Goal: Information Seeking & Learning: Learn about a topic

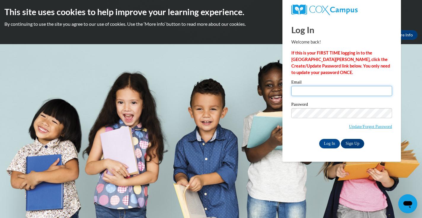
type input "katiecristy0000@gmail.com"
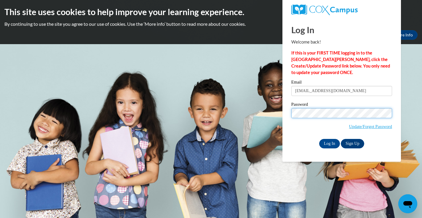
click at [329, 143] on input "Log In" at bounding box center [329, 143] width 21 height 9
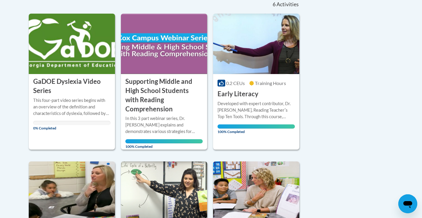
scroll to position [139, 0]
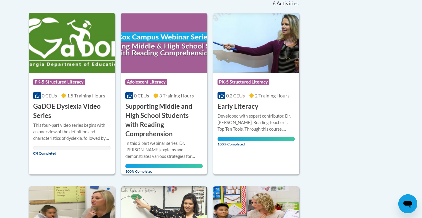
click at [67, 109] on h3 "GaDOE Dyslexia Video Series" at bounding box center [71, 111] width 77 height 18
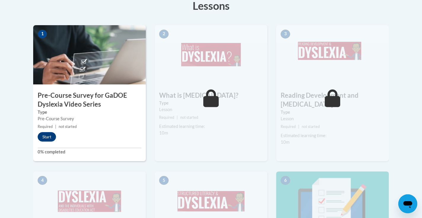
scroll to position [185, 0]
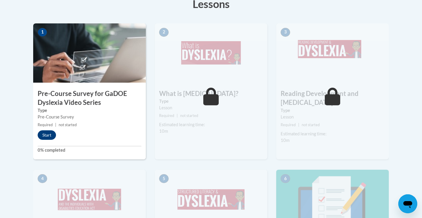
click at [40, 132] on button "Start" at bounding box center [47, 134] width 18 height 9
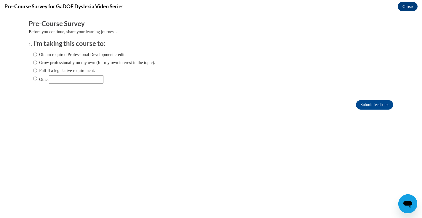
scroll to position [0, 0]
click at [61, 55] on label "Obtain required Professional Development credit." at bounding box center [79, 54] width 93 height 7
click at [37, 55] on input "Obtain required Professional Development credit." at bounding box center [35, 54] width 4 height 7
radio input "true"
click at [364, 104] on input "Submit feedback" at bounding box center [374, 104] width 37 height 9
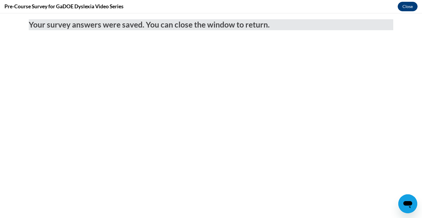
click at [413, 7] on button "Close" at bounding box center [408, 6] width 20 height 9
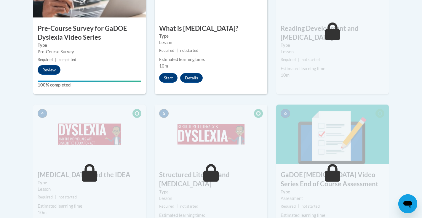
scroll to position [250, 0]
click at [168, 77] on button "Start" at bounding box center [168, 78] width 18 height 9
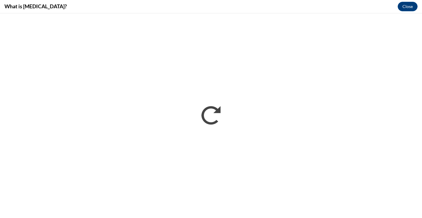
scroll to position [0, 0]
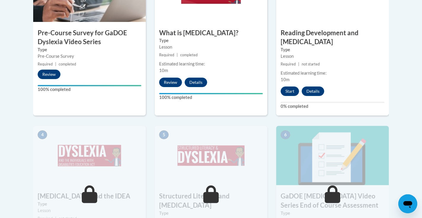
scroll to position [259, 0]
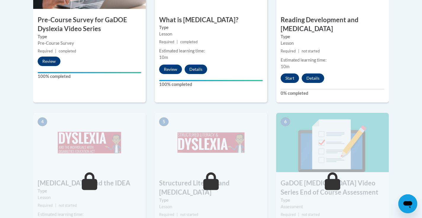
click at [291, 74] on button "Start" at bounding box center [290, 78] width 18 height 9
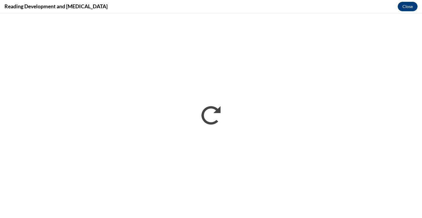
scroll to position [0, 0]
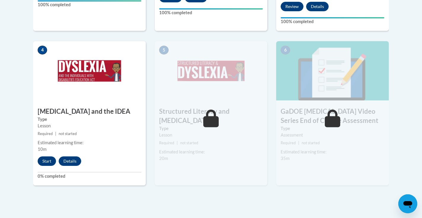
scroll to position [333, 0]
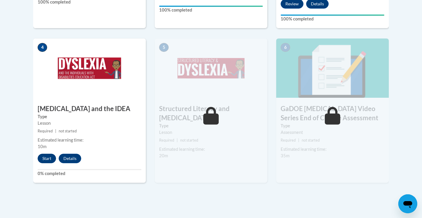
click at [48, 154] on button "Start" at bounding box center [47, 158] width 18 height 9
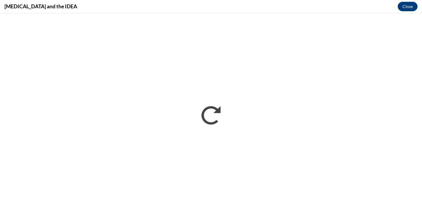
scroll to position [0, 0]
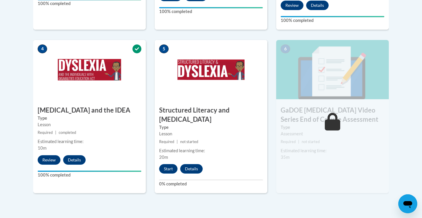
scroll to position [356, 0]
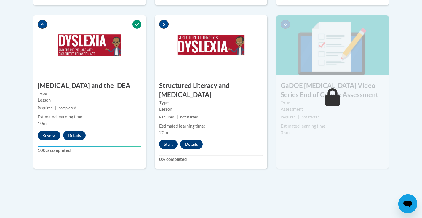
click at [165, 140] on button "Start" at bounding box center [168, 144] width 18 height 9
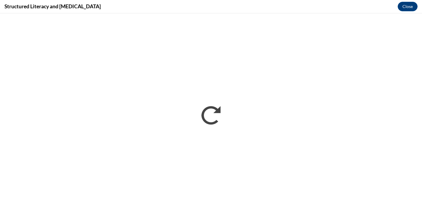
scroll to position [0, 0]
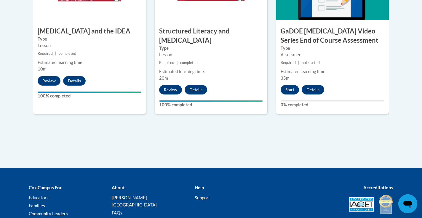
scroll to position [410, 0]
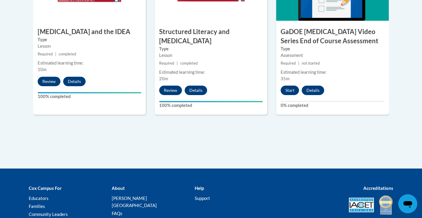
click at [289, 86] on button "Start" at bounding box center [290, 90] width 18 height 9
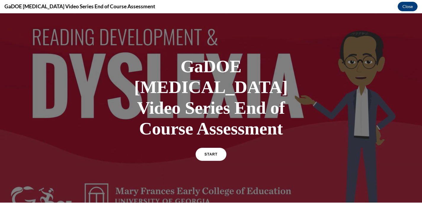
scroll to position [0, 0]
click at [215, 152] on span "START" at bounding box center [211, 154] width 14 height 4
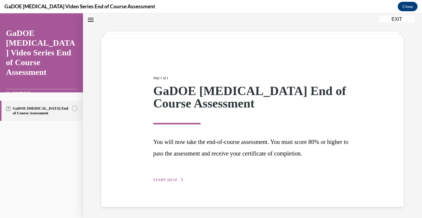
scroll to position [20, 0]
click at [163, 181] on span "START QUIZ" at bounding box center [165, 180] width 24 height 4
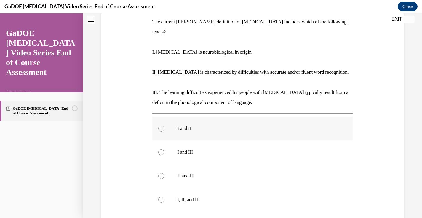
scroll to position [95, 0]
click at [172, 191] on label "I, II, and III" at bounding box center [252, 201] width 201 height 24
click at [164, 198] on input "I, II, and III" at bounding box center [161, 201] width 6 height 6
radio input "true"
click at [166, 48] on p "I. Dyslexia is neurobiological in origin." at bounding box center [252, 53] width 201 height 10
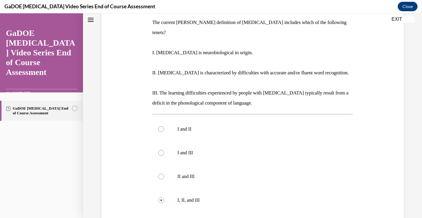
scroll to position [71, 0]
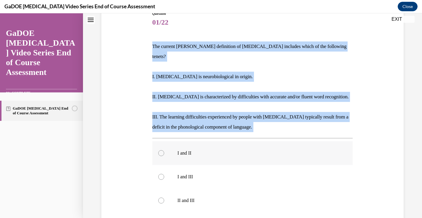
drag, startPoint x: 150, startPoint y: 44, endPoint x: 246, endPoint y: 142, distance: 138.0
click at [248, 132] on div "Question 01/22 The current IDA definition of dyslexia includes which of the fol…" at bounding box center [252, 151] width 305 height 317
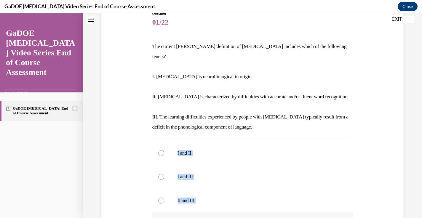
drag, startPoint x: 246, startPoint y: 142, endPoint x: 214, endPoint y: 213, distance: 77.9
click at [214, 213] on div "I and II I and III II and III I, II, and III" at bounding box center [252, 188] width 201 height 95
click at [163, 72] on p "I. Dyslexia is neurobiological in origin." at bounding box center [252, 77] width 201 height 10
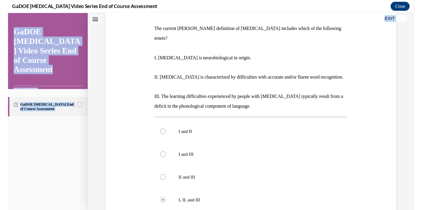
scroll to position [103, 0]
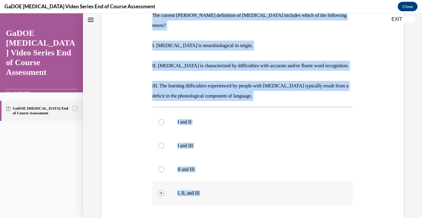
drag, startPoint x: 150, startPoint y: 46, endPoint x: 207, endPoint y: 186, distance: 151.6
click at [207, 186] on div "Question 01/22 The current IDA definition of dyslexia includes which of the fol…" at bounding box center [252, 120] width 305 height 317
copy div "The current IDA definition of dyslexia includes which of the following tenets? …"
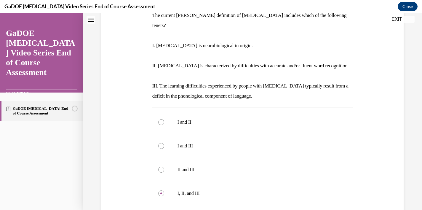
click at [141, 188] on div "Question 01/22 The current IDA definition of dyslexia includes which of the fol…" at bounding box center [252, 120] width 305 height 317
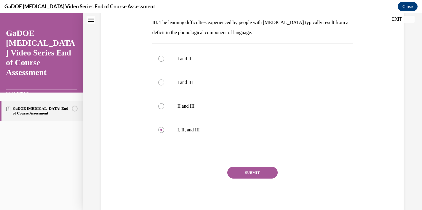
click at [246, 168] on button "SUBMIT" at bounding box center [252, 173] width 50 height 12
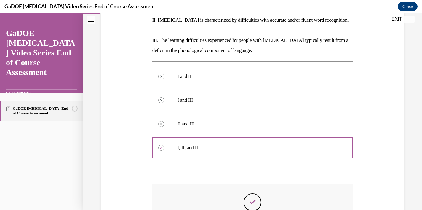
scroll to position [214, 0]
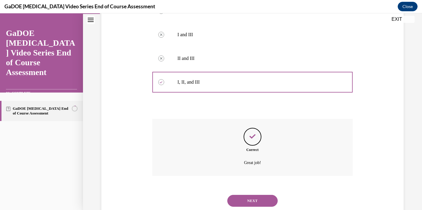
click at [243, 195] on button "NEXT" at bounding box center [252, 201] width 50 height 12
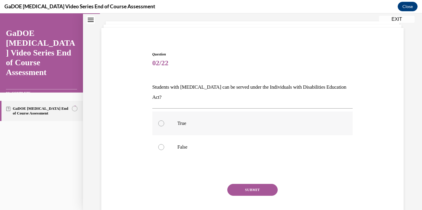
scroll to position [31, 0]
click at [176, 117] on label "True" at bounding box center [252, 123] width 201 height 24
click at [164, 120] on input "True" at bounding box center [161, 123] width 6 height 6
radio input "true"
click at [246, 184] on button "SUBMIT" at bounding box center [252, 190] width 50 height 12
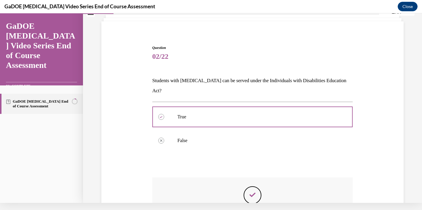
scroll to position [96, 0]
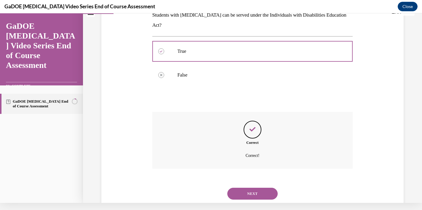
click at [249, 188] on button "NEXT" at bounding box center [252, 194] width 50 height 12
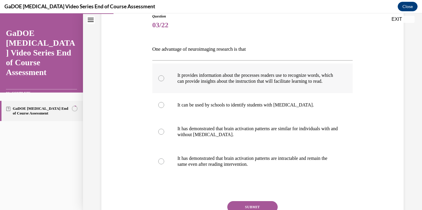
scroll to position [71, 0]
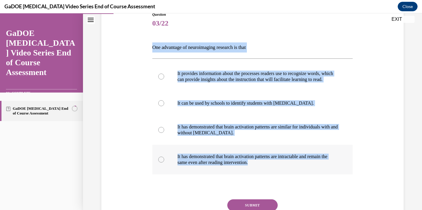
drag, startPoint x: 149, startPoint y: 44, endPoint x: 258, endPoint y: 176, distance: 171.5
click at [258, 176] on div "Question 03/22 One advantage of neuroimaging research is that It provides infor…" at bounding box center [252, 121] width 305 height 254
copy div "One advantage of neuroimaging research is that It provides information about th…"
click at [169, 82] on label "It provides information about the processes readers use to recognize words, whi…" at bounding box center [252, 77] width 201 height 30
click at [164, 79] on input "It provides information about the processes readers use to recognize words, whi…" at bounding box center [161, 77] width 6 height 6
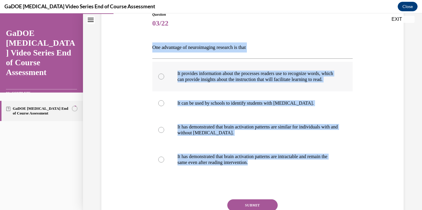
radio input "true"
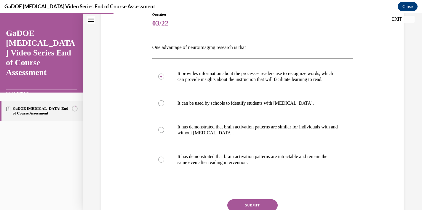
click at [240, 207] on button "SUBMIT" at bounding box center [252, 205] width 50 height 12
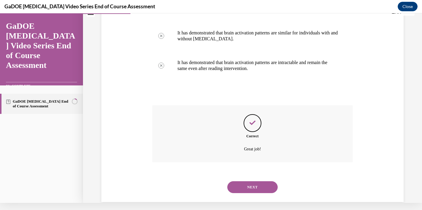
scroll to position [167, 0]
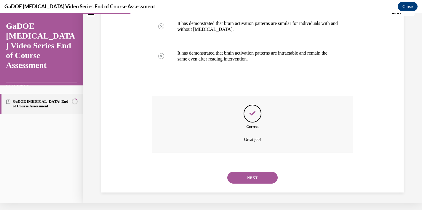
click at [244, 176] on button "NEXT" at bounding box center [252, 178] width 50 height 12
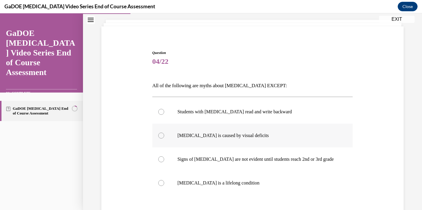
scroll to position [41, 0]
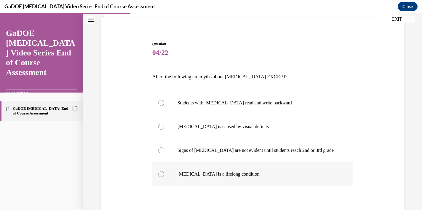
click at [199, 177] on label "Dyslexia is a lifelong condition" at bounding box center [252, 174] width 201 height 24
click at [164, 177] on input "Dyslexia is a lifelong condition" at bounding box center [161, 174] width 6 height 6
radio input "true"
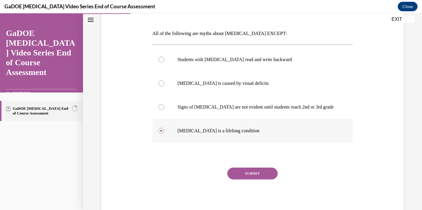
scroll to position [85, 0]
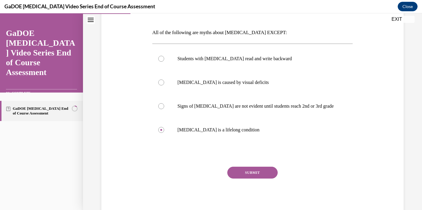
click at [241, 173] on button "SUBMIT" at bounding box center [252, 173] width 50 height 12
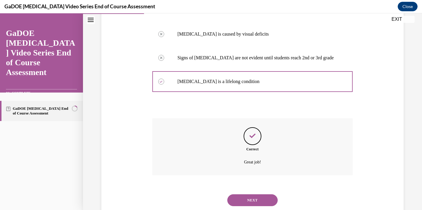
scroll to position [143, 0]
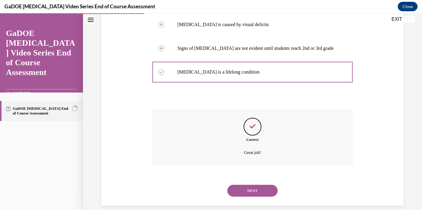
click at [246, 187] on button "NEXT" at bounding box center [252, 191] width 50 height 12
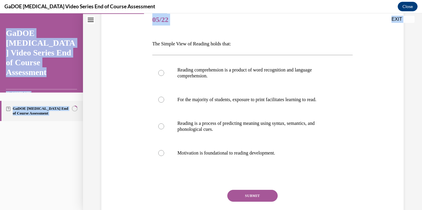
scroll to position [76, 0]
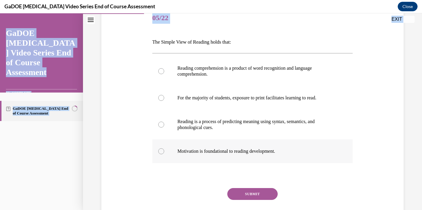
drag, startPoint x: 154, startPoint y: 62, endPoint x: 299, endPoint y: 160, distance: 174.8
click at [299, 160] on div "Question 05/22 The Simple View of Reading holds that: Reading comprehension is …" at bounding box center [252, 122] width 201 height 230
copy div "The Simple View of Reading holds that: Reading comprehension is a product of wo…"
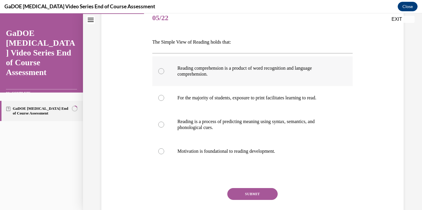
click at [168, 72] on label "Reading comprehension is a product of word recognition and language comprehensi…" at bounding box center [252, 71] width 201 height 30
click at [164, 72] on input "Reading comprehension is a product of word recognition and language comprehensi…" at bounding box center [161, 71] width 6 height 6
radio input "true"
click at [243, 190] on button "SUBMIT" at bounding box center [252, 194] width 50 height 12
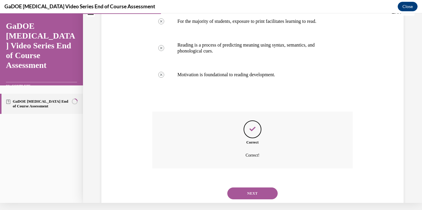
scroll to position [155, 0]
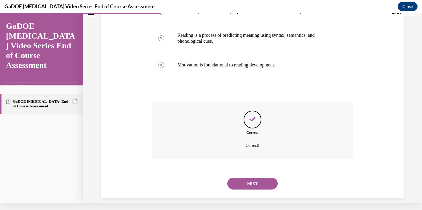
click at [245, 178] on button "NEXT" at bounding box center [252, 184] width 50 height 12
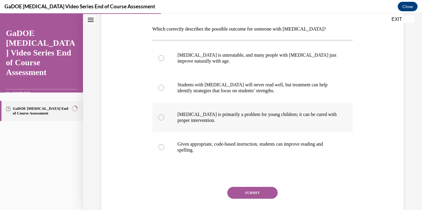
scroll to position [90, 0]
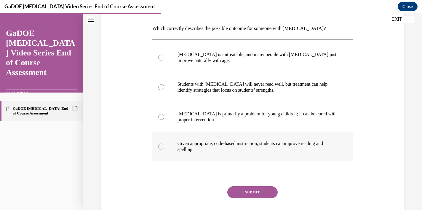
click at [185, 146] on p "Given appropriate, code-based instruction, students can improve reading and spe…" at bounding box center [258, 147] width 161 height 12
click at [164, 146] on input "Given appropriate, code-based instruction, students can improve reading and spe…" at bounding box center [161, 147] width 6 height 6
radio input "true"
click at [237, 190] on button "SUBMIT" at bounding box center [252, 192] width 50 height 12
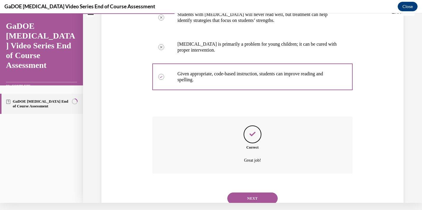
scroll to position [167, 0]
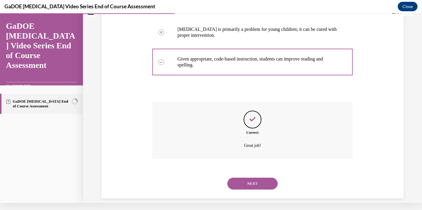
click at [241, 178] on button "NEXT" at bounding box center [252, 184] width 50 height 12
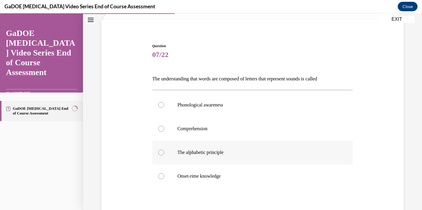
scroll to position [47, 0]
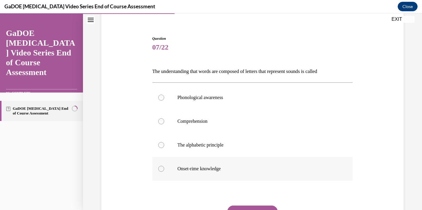
drag, startPoint x: 153, startPoint y: 71, endPoint x: 242, endPoint y: 180, distance: 140.7
click at [242, 180] on div "Question 07/22 The understanding that words are composed of letters that repres…" at bounding box center [252, 145] width 201 height 218
copy div "The understanding that words are composed of letters that represent sounds is c…"
click at [160, 144] on div at bounding box center [161, 145] width 6 height 6
click at [160, 144] on input "The alphabetic principle" at bounding box center [161, 145] width 6 height 6
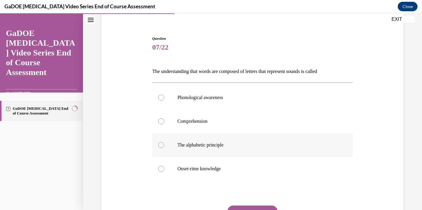
radio input "true"
click at [244, 206] on button "SUBMIT" at bounding box center [252, 212] width 50 height 12
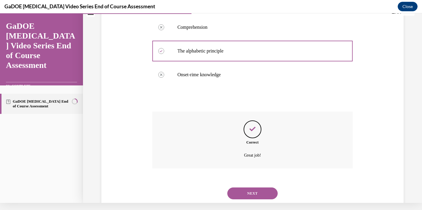
scroll to position [143, 0]
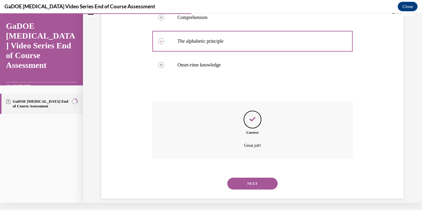
click at [251, 180] on button "NEXT" at bounding box center [252, 184] width 50 height 12
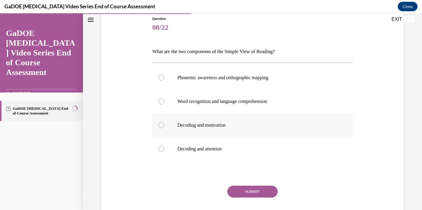
scroll to position [69, 0]
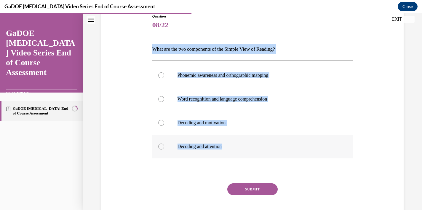
drag, startPoint x: 152, startPoint y: 49, endPoint x: 232, endPoint y: 147, distance: 126.0
click at [232, 147] on div "Question 08/22 What are the two components of the Simple View of Reading? Phone…" at bounding box center [252, 123] width 201 height 218
copy div "What are the two components of the Simple View of Reading? Phonemic awareness a…"
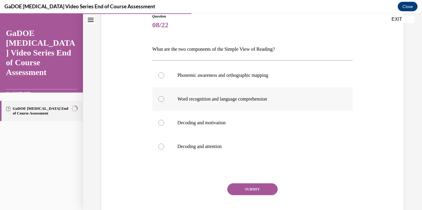
click at [164, 93] on label "Word recognition and language comprehension" at bounding box center [252, 99] width 201 height 24
click at [164, 96] on input "Word recognition and language comprehension" at bounding box center [161, 99] width 6 height 6
radio input "true"
click at [252, 192] on button "SUBMIT" at bounding box center [252, 189] width 50 height 12
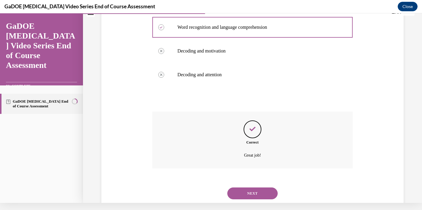
scroll to position [143, 0]
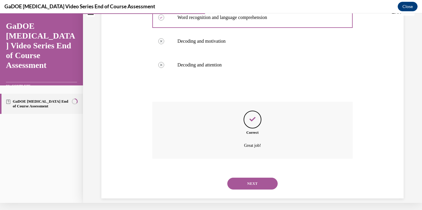
click at [246, 179] on button "NEXT" at bounding box center [252, 184] width 50 height 12
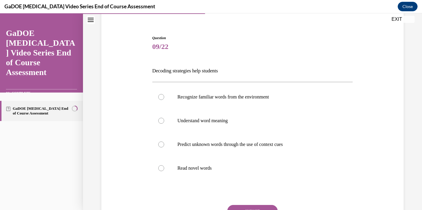
scroll to position [57, 0]
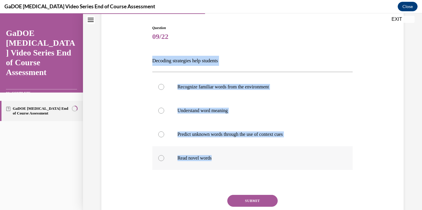
drag, startPoint x: 152, startPoint y: 58, endPoint x: 235, endPoint y: 162, distance: 132.8
click at [235, 162] on div "Question 09/22 Decoding strategies help students Recognize familiar words from …" at bounding box center [252, 134] width 201 height 218
copy div "Decoding strategies help students Recognize familiar words from the environment…"
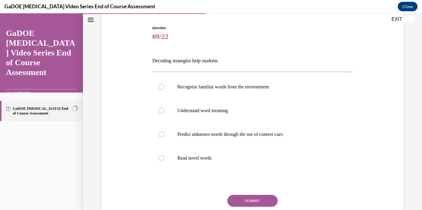
click at [181, 185] on div at bounding box center [252, 182] width 201 height 7
click at [166, 160] on label "Read novel words" at bounding box center [252, 158] width 201 height 24
click at [164, 160] on input "Read novel words" at bounding box center [161, 158] width 6 height 6
radio input "true"
click at [242, 201] on button "SUBMIT" at bounding box center [252, 201] width 50 height 12
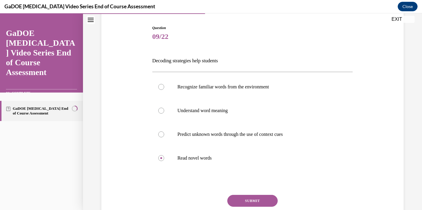
scroll to position [7, 0]
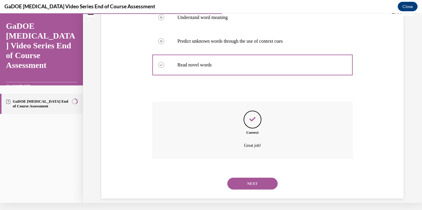
click at [249, 179] on button "NEXT" at bounding box center [252, 184] width 50 height 12
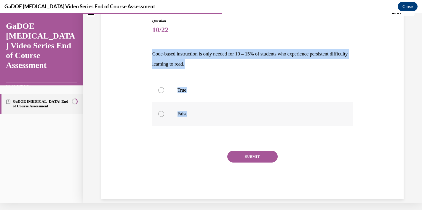
drag, startPoint x: 151, startPoint y: 54, endPoint x: 209, endPoint y: 114, distance: 83.3
click at [209, 114] on div "Question 10/22 Code-based instruction is only needed for 10 – 15% of students w…" at bounding box center [253, 104] width 204 height 190
copy div "Code-based instruction is only needed for 10 – 15% of students who experience p…"
click at [164, 113] on div at bounding box center [161, 114] width 6 height 6
click at [164, 113] on input "False" at bounding box center [161, 114] width 6 height 6
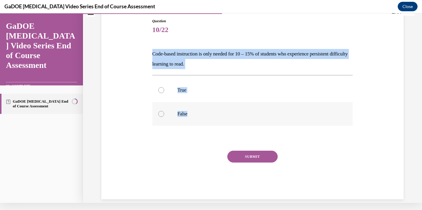
radio input "true"
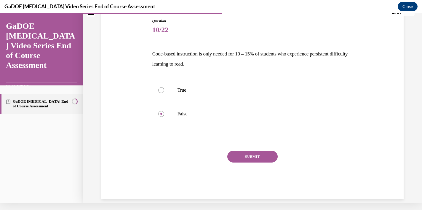
click at [236, 157] on button "SUBMIT" at bounding box center [252, 157] width 50 height 12
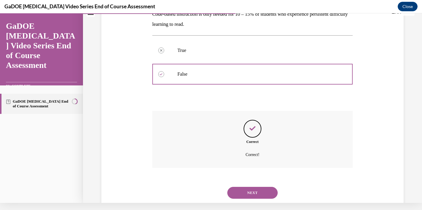
scroll to position [106, 0]
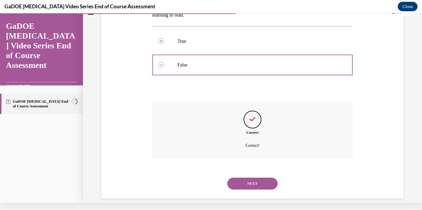
click at [246, 178] on button "NEXT" at bounding box center [252, 184] width 50 height 12
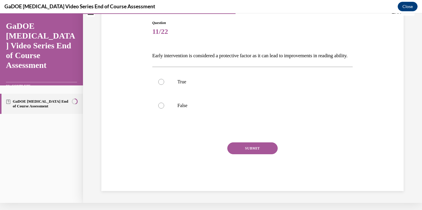
scroll to position [57, 0]
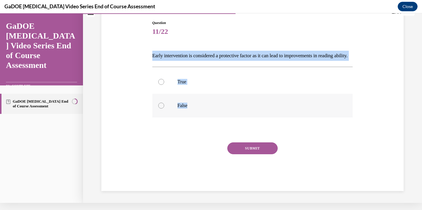
drag, startPoint x: 149, startPoint y: 50, endPoint x: 201, endPoint y: 111, distance: 80.1
click at [201, 111] on div "Question 11/22 Early intervention is considered a protective factor as it can l…" at bounding box center [252, 96] width 305 height 189
copy div "Early intervention is considered a protective factor as it can lead to improvem…"
click at [162, 85] on div at bounding box center [161, 82] width 6 height 6
click at [162, 85] on input "True" at bounding box center [161, 82] width 6 height 6
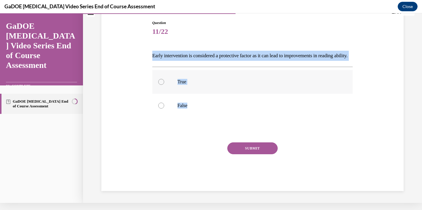
radio input "true"
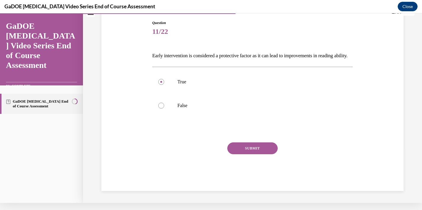
click at [240, 154] on button "SUBMIT" at bounding box center [252, 148] width 50 height 12
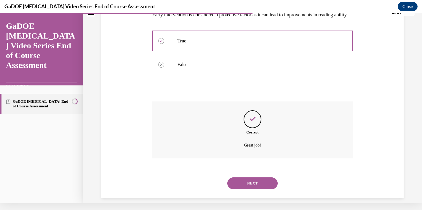
scroll to position [106, 0]
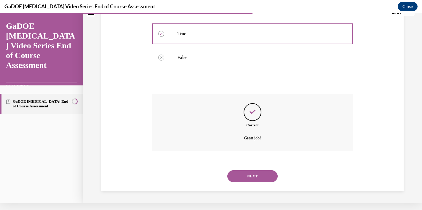
click at [247, 175] on button "NEXT" at bounding box center [252, 176] width 50 height 12
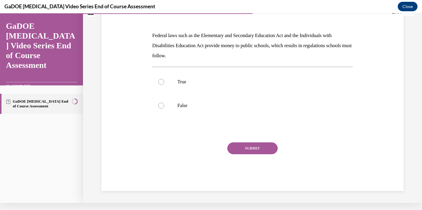
scroll to position [0, 0]
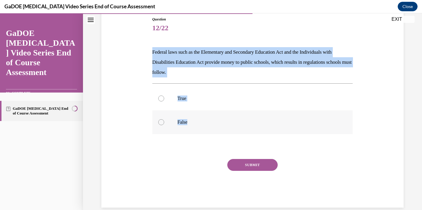
drag, startPoint x: 150, startPoint y: 52, endPoint x: 200, endPoint y: 126, distance: 88.6
click at [200, 126] on div "Question 12/22 Federal laws such as the Elementary and Secondary Education Act …" at bounding box center [252, 103] width 305 height 209
copy div "Federal laws such as the Elementary and Secondary Education Act and the Individ…"
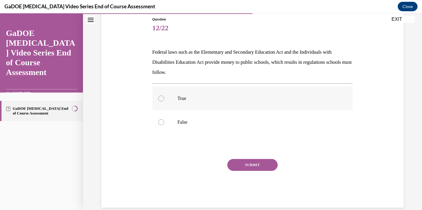
click at [159, 102] on label "True" at bounding box center [252, 99] width 201 height 24
click at [159, 101] on input "True" at bounding box center [161, 98] width 6 height 6
radio input "true"
click at [241, 170] on button "SUBMIT" at bounding box center [252, 165] width 50 height 12
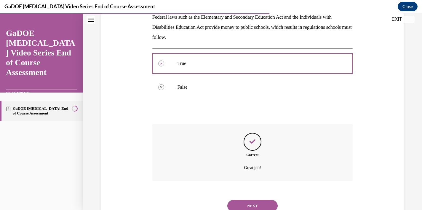
scroll to position [116, 0]
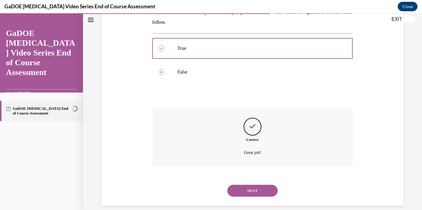
click at [250, 187] on button "NEXT" at bounding box center [252, 191] width 50 height 12
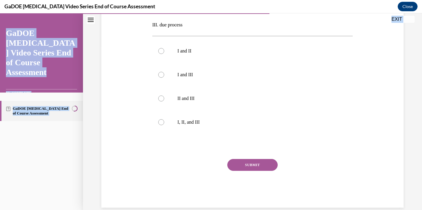
scroll to position [166, 0]
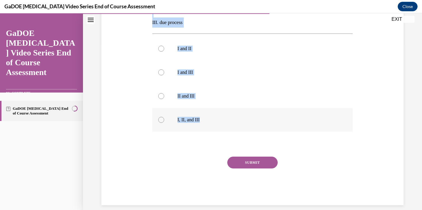
drag, startPoint x: 153, startPoint y: 74, endPoint x: 209, endPoint y: 125, distance: 75.0
click at [209, 125] on div "Question 13/22 Students found eligible for special education services have a le…" at bounding box center [252, 60] width 201 height 289
copy div "Students found eligible for special education services have a legal right to wh…"
click at [171, 117] on label "I, II, and III" at bounding box center [252, 120] width 201 height 24
click at [164, 117] on input "I, II, and III" at bounding box center [161, 120] width 6 height 6
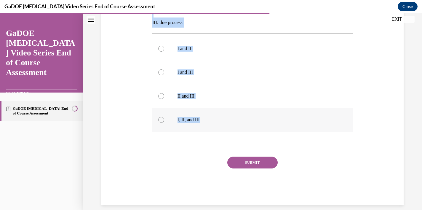
radio input "true"
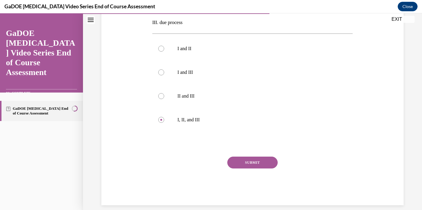
click at [238, 162] on button "SUBMIT" at bounding box center [252, 163] width 50 height 12
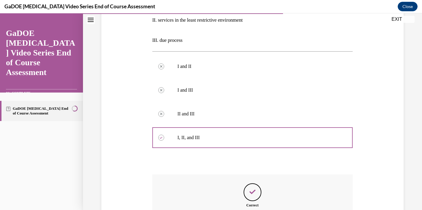
scroll to position [214, 0]
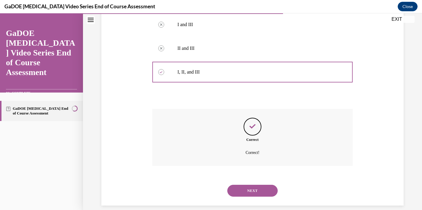
click at [250, 185] on button "NEXT" at bounding box center [252, 191] width 50 height 12
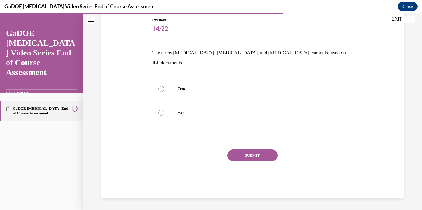
scroll to position [47, 0]
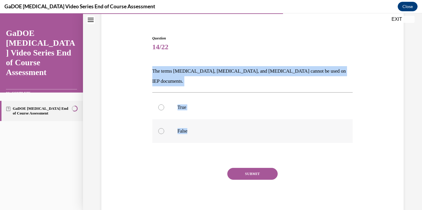
drag, startPoint x: 154, startPoint y: 72, endPoint x: 201, endPoint y: 132, distance: 76.8
click at [201, 132] on div "Question 14/22 The terms dyslexia, dyscalculia, and dysgraphia cannot be used o…" at bounding box center [252, 126] width 201 height 181
click at [158, 119] on label "False" at bounding box center [252, 131] width 201 height 24
click at [158, 128] on input "False" at bounding box center [161, 131] width 6 height 6
radio input "true"
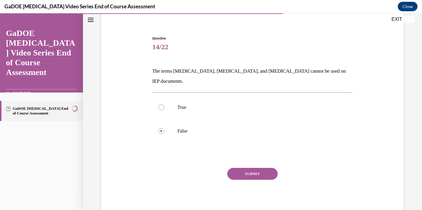
click at [252, 168] on button "SUBMIT" at bounding box center [252, 174] width 50 height 12
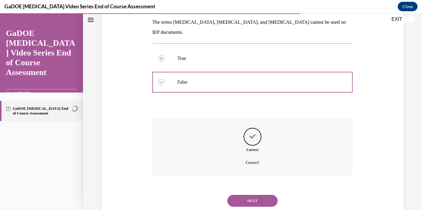
click at [247, 195] on button "NEXT" at bounding box center [252, 201] width 50 height 12
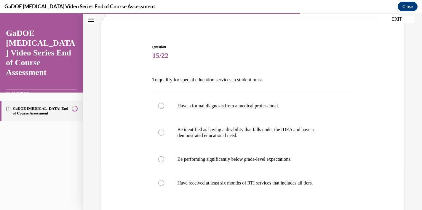
scroll to position [46, 0]
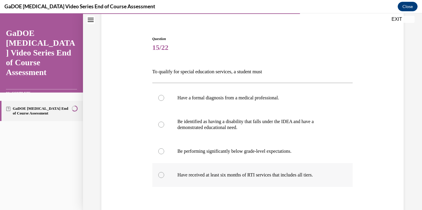
drag, startPoint x: 153, startPoint y: 58, endPoint x: 332, endPoint y: 165, distance: 208.4
click at [161, 122] on div at bounding box center [161, 125] width 6 height 6
click at [161, 122] on input "Be identified as having a disability that falls under the IDEA and have a demon…" at bounding box center [161, 125] width 6 height 6
radio input "true"
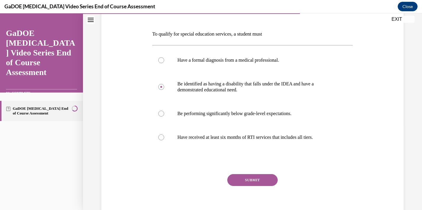
scroll to position [86, 0]
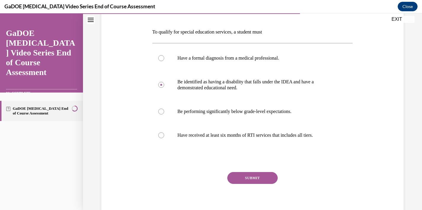
click at [250, 177] on button "SUBMIT" at bounding box center [252, 178] width 50 height 12
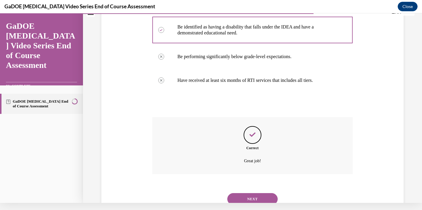
scroll to position [149, 0]
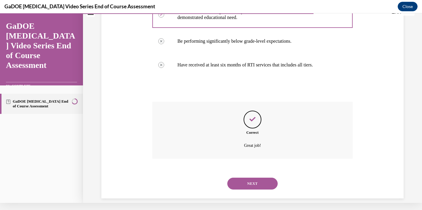
click at [254, 179] on button "NEXT" at bounding box center [252, 184] width 50 height 12
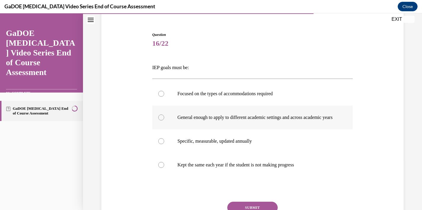
scroll to position [55, 0]
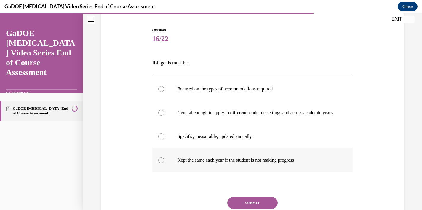
drag, startPoint x: 151, startPoint y: 64, endPoint x: 319, endPoint y: 171, distance: 198.8
click at [319, 171] on div "Question 16/22 IEP goals must be: Focused on the types of accommodations requir…" at bounding box center [253, 131] width 204 height 227
click at [167, 140] on label "Specific, measurable, updated annually" at bounding box center [252, 137] width 201 height 24
click at [164, 139] on input "Specific, measurable, updated annually" at bounding box center [161, 136] width 6 height 6
radio input "true"
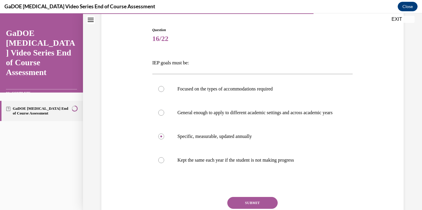
click at [252, 206] on button "SUBMIT" at bounding box center [252, 203] width 50 height 12
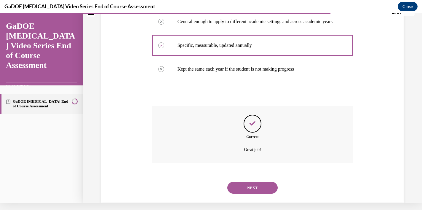
scroll to position [149, 0]
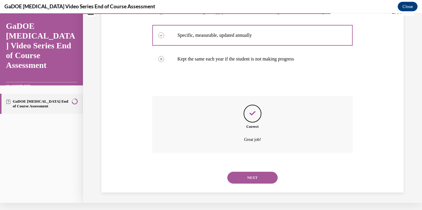
click at [253, 176] on button "NEXT" at bounding box center [252, 178] width 50 height 12
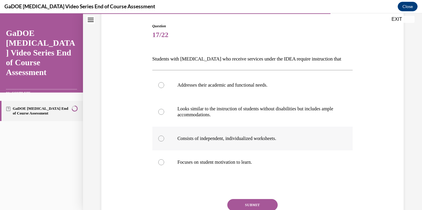
scroll to position [60, 0]
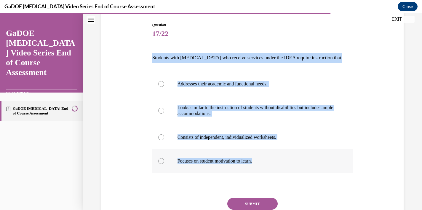
drag, startPoint x: 152, startPoint y: 43, endPoint x: 267, endPoint y: 151, distance: 156.9
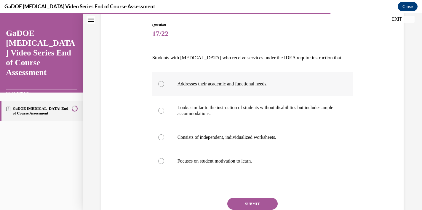
click at [158, 82] on label "Addresses their academic and functional needs." at bounding box center [252, 84] width 201 height 24
click at [158, 82] on input "Addresses their academic and functional needs." at bounding box center [161, 84] width 6 height 6
radio input "true"
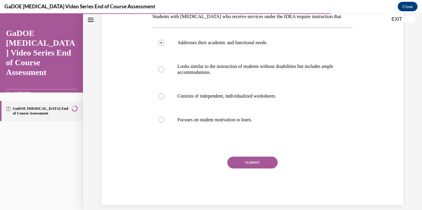
click at [260, 165] on button "SUBMIT" at bounding box center [252, 163] width 50 height 12
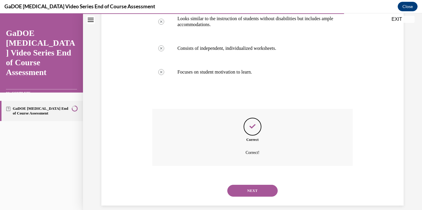
click at [256, 185] on button "NEXT" at bounding box center [252, 191] width 50 height 12
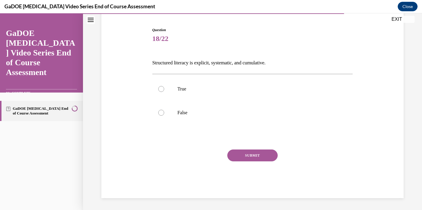
scroll to position [48, 0]
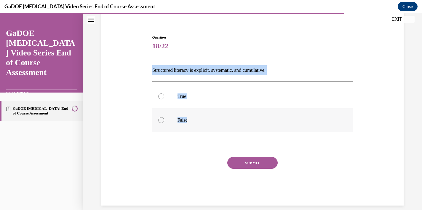
drag, startPoint x: 152, startPoint y: 69, endPoint x: 201, endPoint y: 117, distance: 69.0
click at [201, 117] on div "Question 18/22 Structured literacy is explicit, systematic, and cumulative. Tru…" at bounding box center [253, 116] width 204 height 180
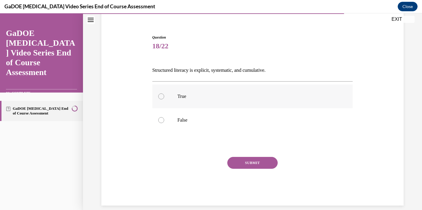
click at [164, 93] on label "True" at bounding box center [252, 97] width 201 height 24
click at [164, 93] on input "True" at bounding box center [161, 96] width 6 height 6
radio input "true"
click at [241, 163] on button "SUBMIT" at bounding box center [252, 163] width 50 height 12
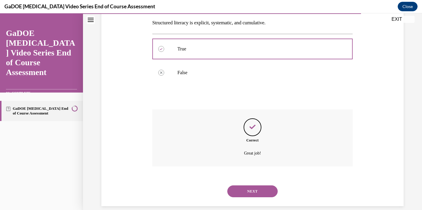
scroll to position [96, 0]
click at [250, 186] on button "NEXT" at bounding box center [252, 191] width 50 height 12
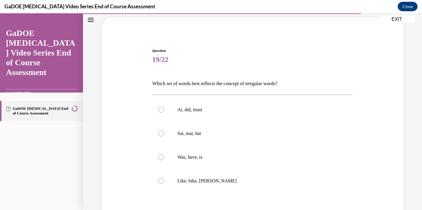
scroll to position [40, 0]
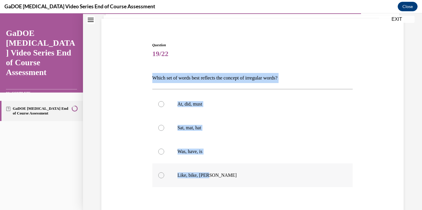
drag, startPoint x: 152, startPoint y: 79, endPoint x: 219, endPoint y: 178, distance: 119.8
click at [219, 178] on div "Question 19/22 Which set of words best reflects the concept of irregular words?…" at bounding box center [253, 147] width 204 height 227
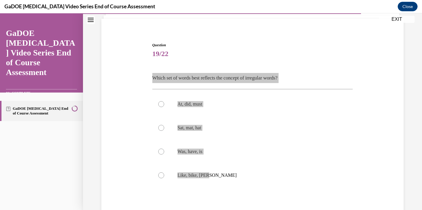
click at [278, 1] on div "GaDOE Dyslexia Video Series End of Course Assessment Close" at bounding box center [211, 6] width 422 height 13
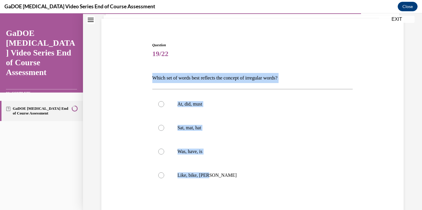
click at [167, 86] on div "Question 19/22 Which set of words best reflects the concept of irregular words?…" at bounding box center [252, 151] width 201 height 218
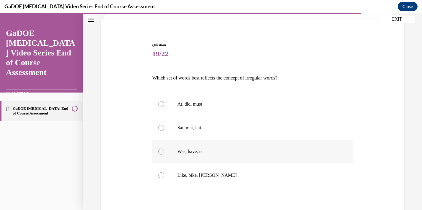
click at [168, 154] on label "Was, have, is" at bounding box center [252, 152] width 201 height 24
click at [164, 154] on input "Was, have, is" at bounding box center [161, 152] width 6 height 6
radio input "true"
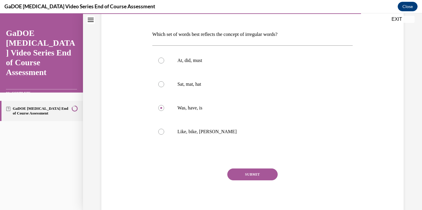
click at [258, 176] on button "SUBMIT" at bounding box center [252, 174] width 50 height 12
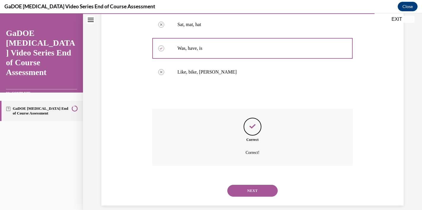
click at [240, 185] on button "NEXT" at bounding box center [252, 191] width 50 height 12
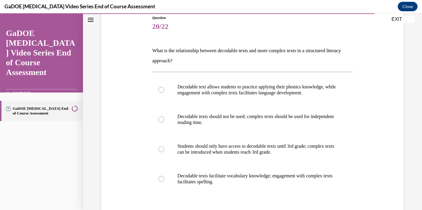
scroll to position [68, 0]
drag, startPoint x: 152, startPoint y: 48, endPoint x: 235, endPoint y: 181, distance: 157.0
click at [235, 181] on div "Question 20/22 What is the relationship between decodable texts and more comple…" at bounding box center [253, 136] width 204 height 261
click at [179, 33] on div "Question 20/22 What is the relationship between decodable texts and more comple…" at bounding box center [252, 141] width 201 height 252
click at [169, 91] on label "Decodable text allows students to practice applying their phonics knowledge, wh…" at bounding box center [252, 89] width 201 height 30
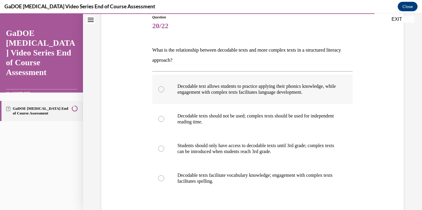
click at [164, 91] on input "Decodable text allows students to practice applying their phonics knowledge, wh…" at bounding box center [161, 89] width 6 height 6
radio input "true"
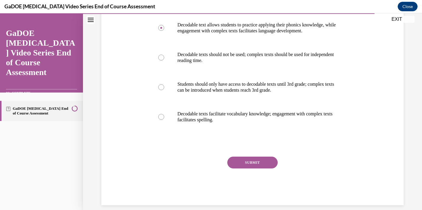
click at [249, 163] on button "SUBMIT" at bounding box center [252, 163] width 50 height 12
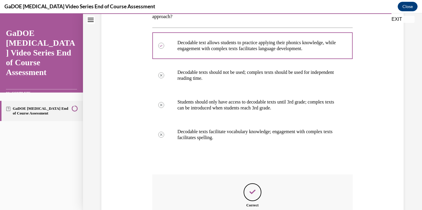
scroll to position [177, 0]
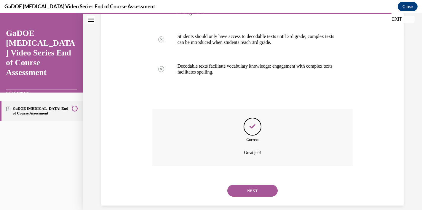
click at [250, 185] on button "NEXT" at bounding box center [252, 191] width 50 height 12
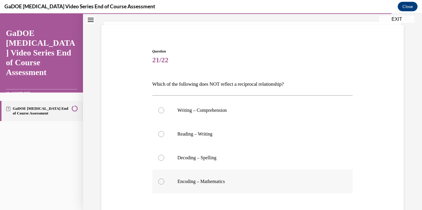
scroll to position [39, 0]
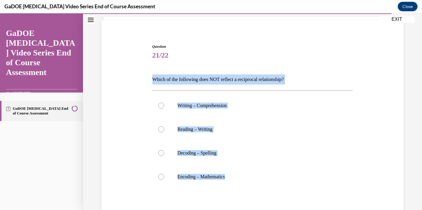
drag, startPoint x: 153, startPoint y: 80, endPoint x: 249, endPoint y: 195, distance: 150.1
click at [249, 195] on div "Question 21/22 Which of the following does NOT reflect a reciprocal relationshi…" at bounding box center [252, 153] width 201 height 218
click at [163, 179] on label "Encoding – Mathematics" at bounding box center [252, 177] width 201 height 24
click at [163, 179] on input "Encoding – Mathematics" at bounding box center [161, 177] width 6 height 6
radio input "true"
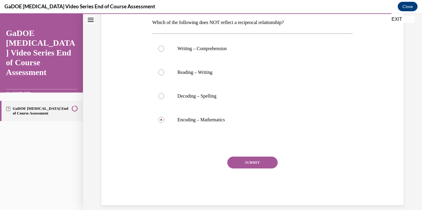
click at [242, 166] on button "SUBMIT" at bounding box center [252, 163] width 50 height 12
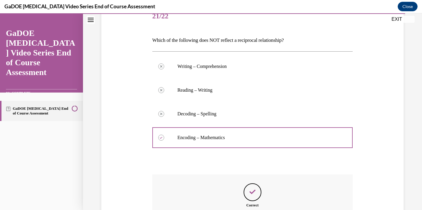
scroll to position [143, 0]
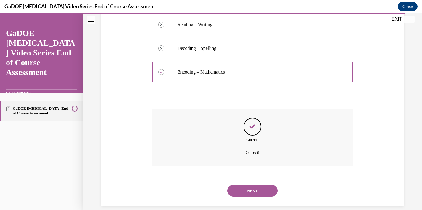
click at [265, 185] on button "NEXT" at bounding box center [252, 191] width 50 height 12
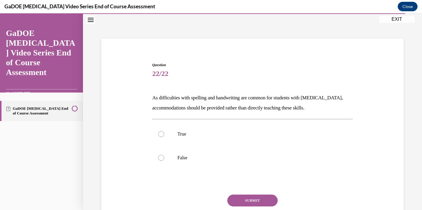
scroll to position [23, 0]
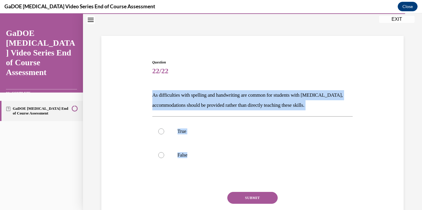
drag, startPoint x: 151, startPoint y: 94, endPoint x: 191, endPoint y: 172, distance: 88.1
click at [191, 172] on div "Question 22/22 As difficulties with spelling and handwriting are common for stu…" at bounding box center [253, 146] width 204 height 190
click at [177, 86] on div "Question 22/22 As difficulties with spelling and handwriting are common for stu…" at bounding box center [252, 150] width 201 height 181
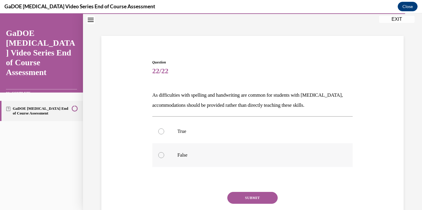
click at [157, 159] on label "False" at bounding box center [252, 155] width 201 height 24
click at [158, 158] on input "False" at bounding box center [161, 155] width 6 height 6
radio input "true"
click at [240, 197] on button "SUBMIT" at bounding box center [252, 198] width 50 height 12
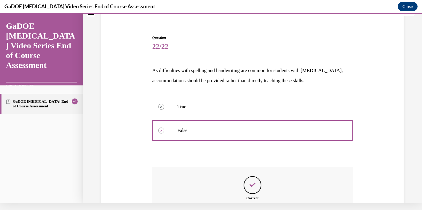
scroll to position [106, 0]
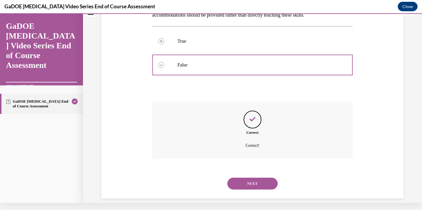
click at [262, 178] on button "NEXT" at bounding box center [252, 184] width 50 height 12
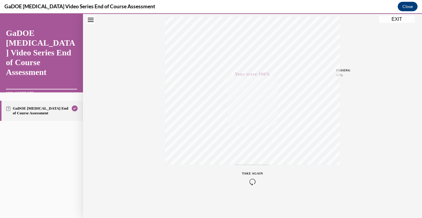
scroll to position [99, 0]
click at [394, 19] on button "EXIT" at bounding box center [397, 19] width 36 height 7
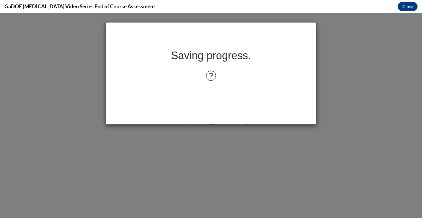
scroll to position [0, 0]
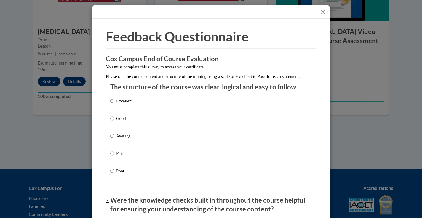
click at [114, 109] on label "Excellent" at bounding box center [121, 106] width 22 height 16
click at [114, 104] on input "Excellent" at bounding box center [112, 101] width 4 height 7
radio input "true"
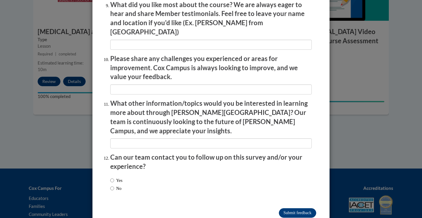
scroll to position [1007, 0]
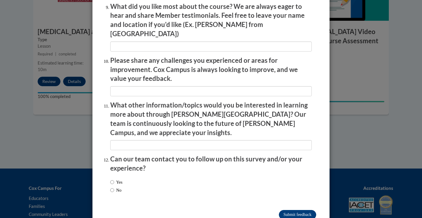
click at [308, 210] on input "Submit feedback" at bounding box center [297, 214] width 37 height 9
